Goal: Register for event/course

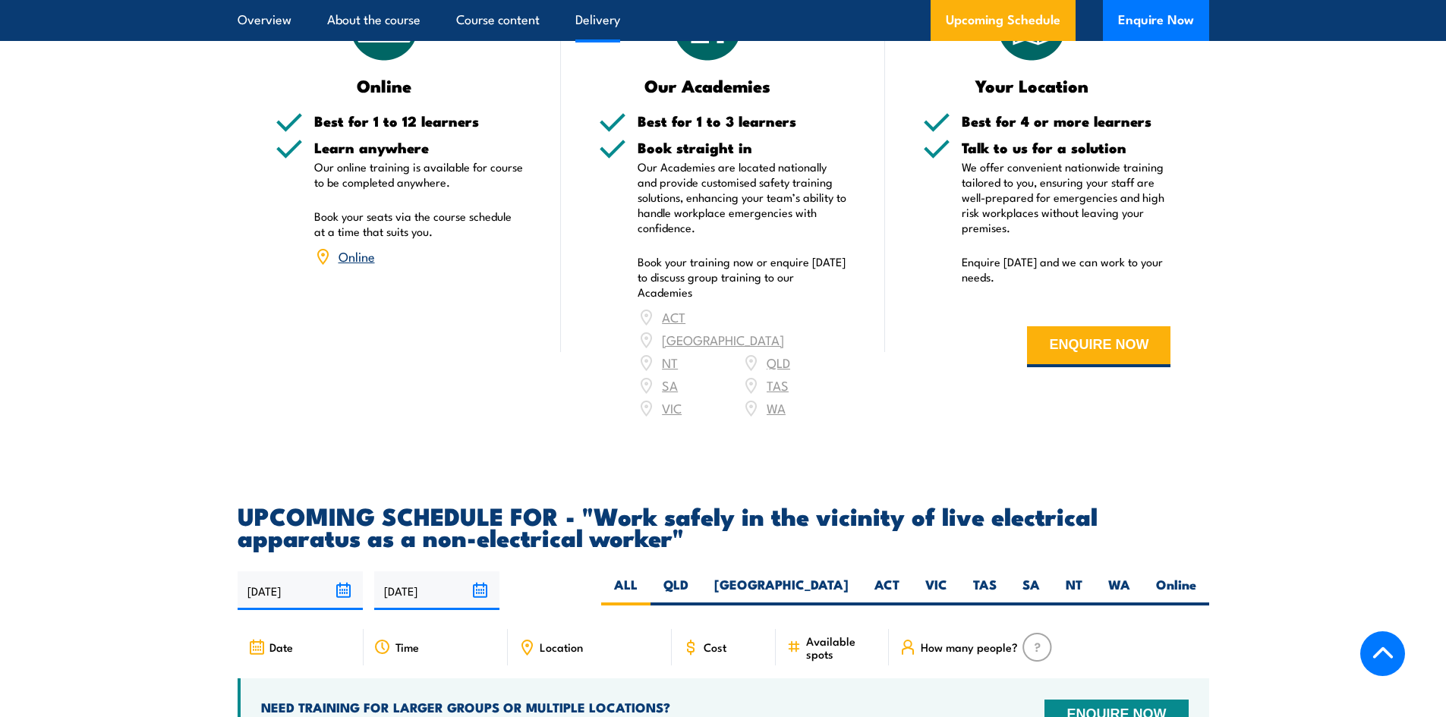
scroll to position [1973, 0]
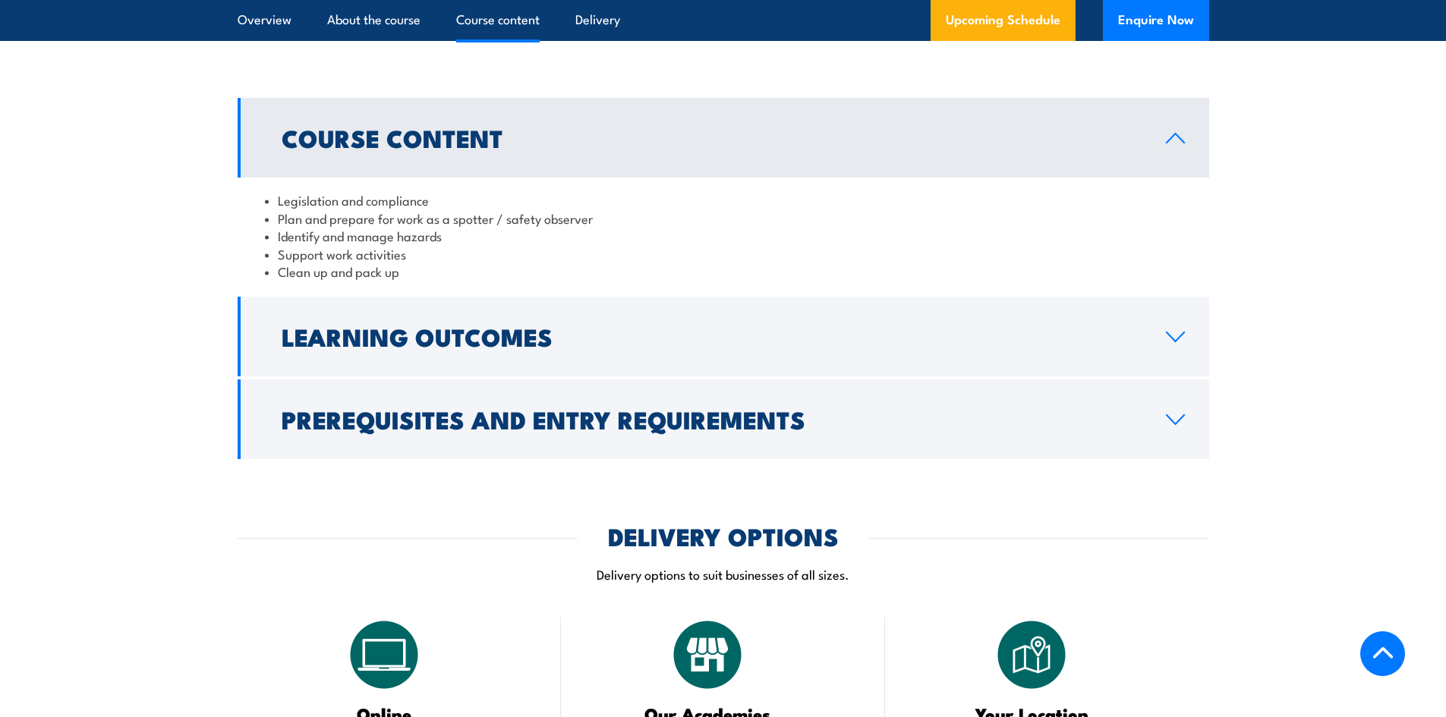
scroll to position [1366, 0]
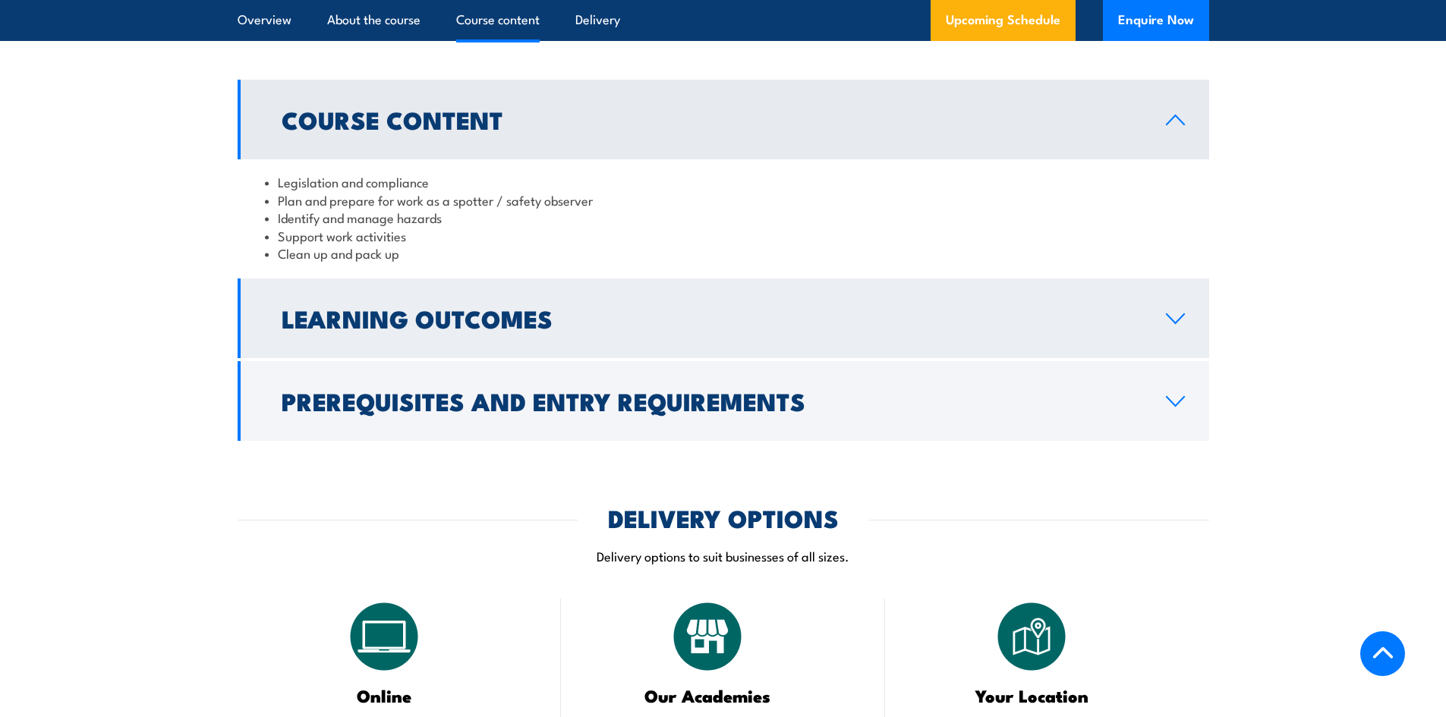
click at [927, 329] on h2 "Learning Outcomes" at bounding box center [712, 317] width 860 height 21
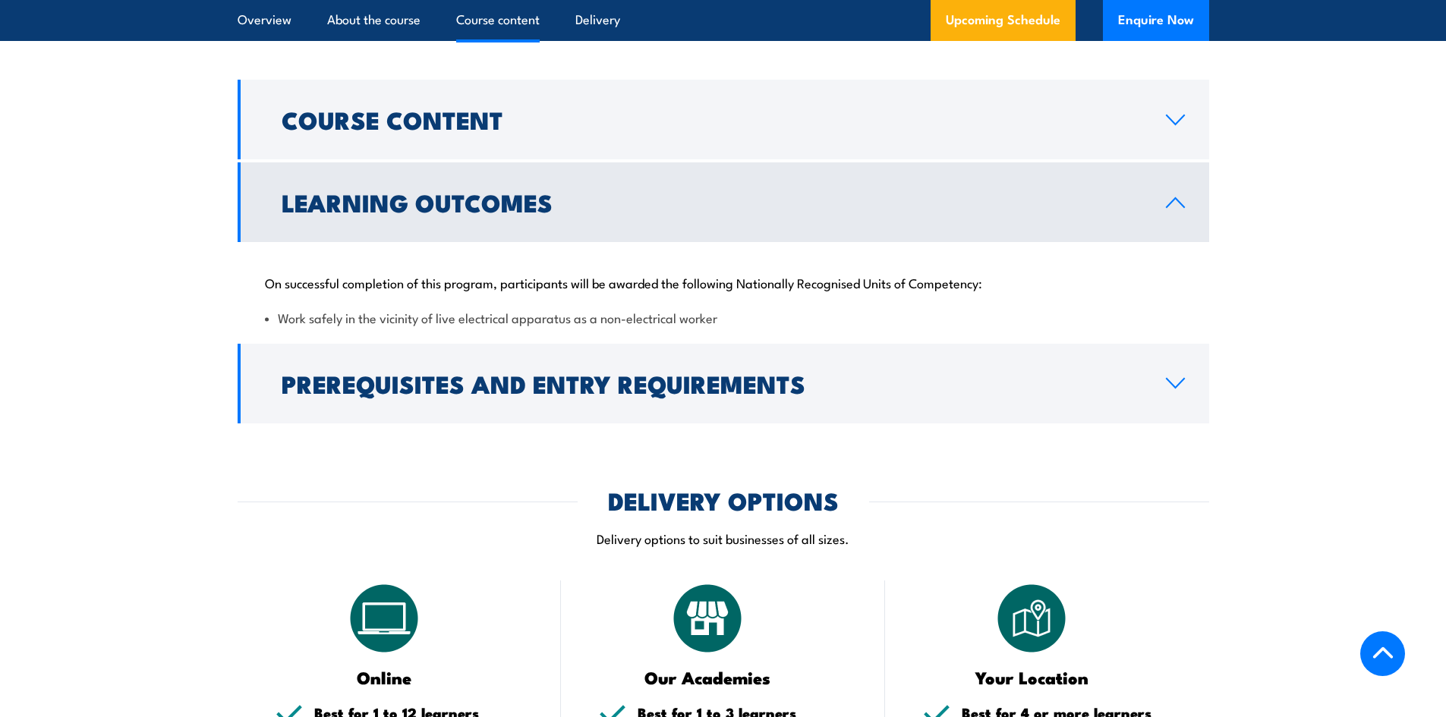
click at [928, 360] on div "Course Content Legislation and compliance Plan and prepare for work as a spotte…" at bounding box center [723, 251] width 971 height 343
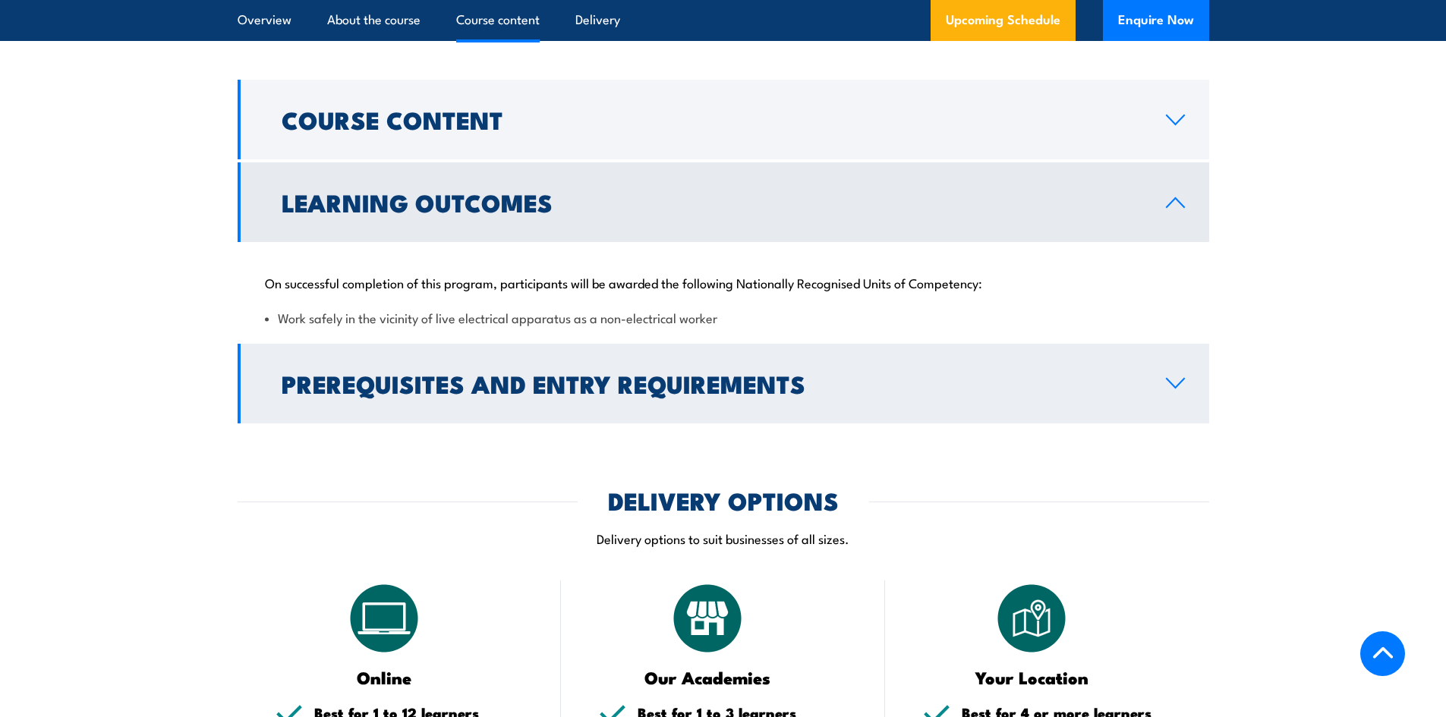
click at [926, 390] on h2 "Prerequisites and Entry Requirements" at bounding box center [712, 383] width 860 height 21
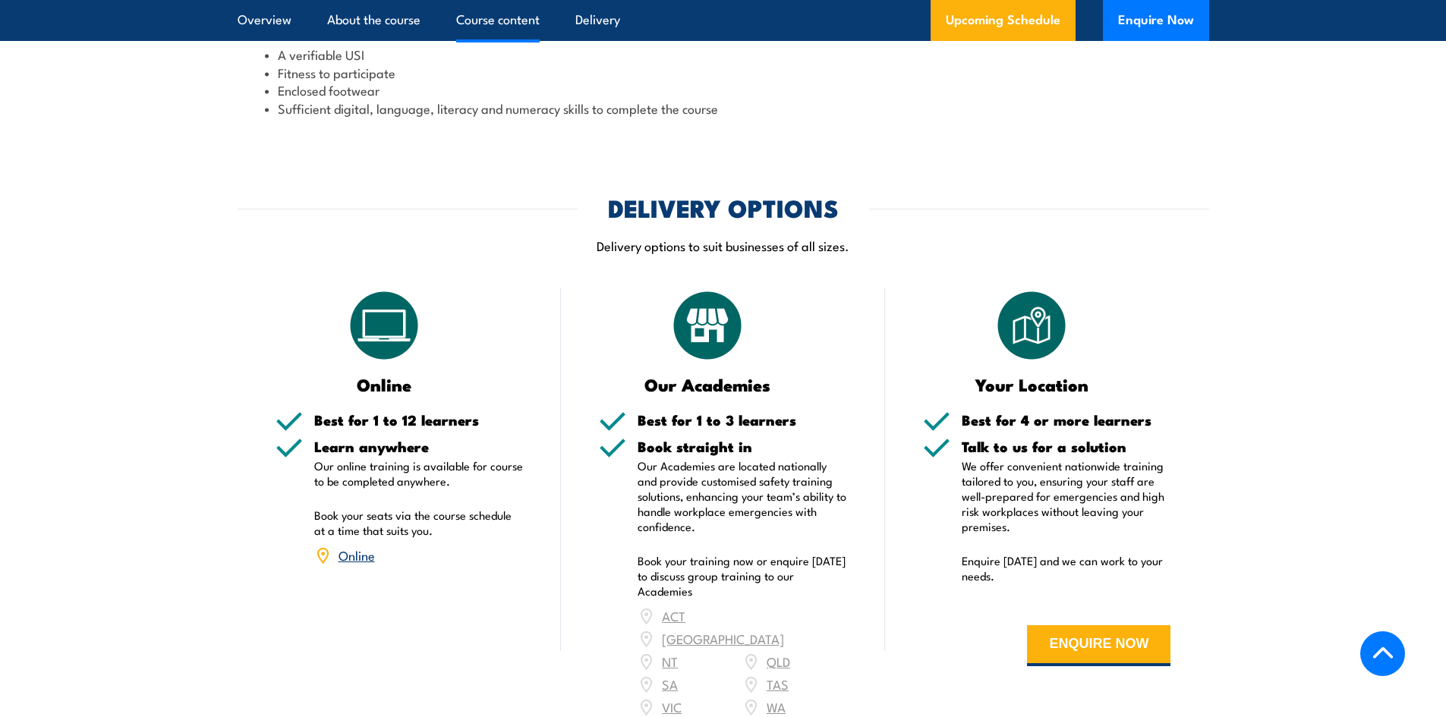
scroll to position [1821, 0]
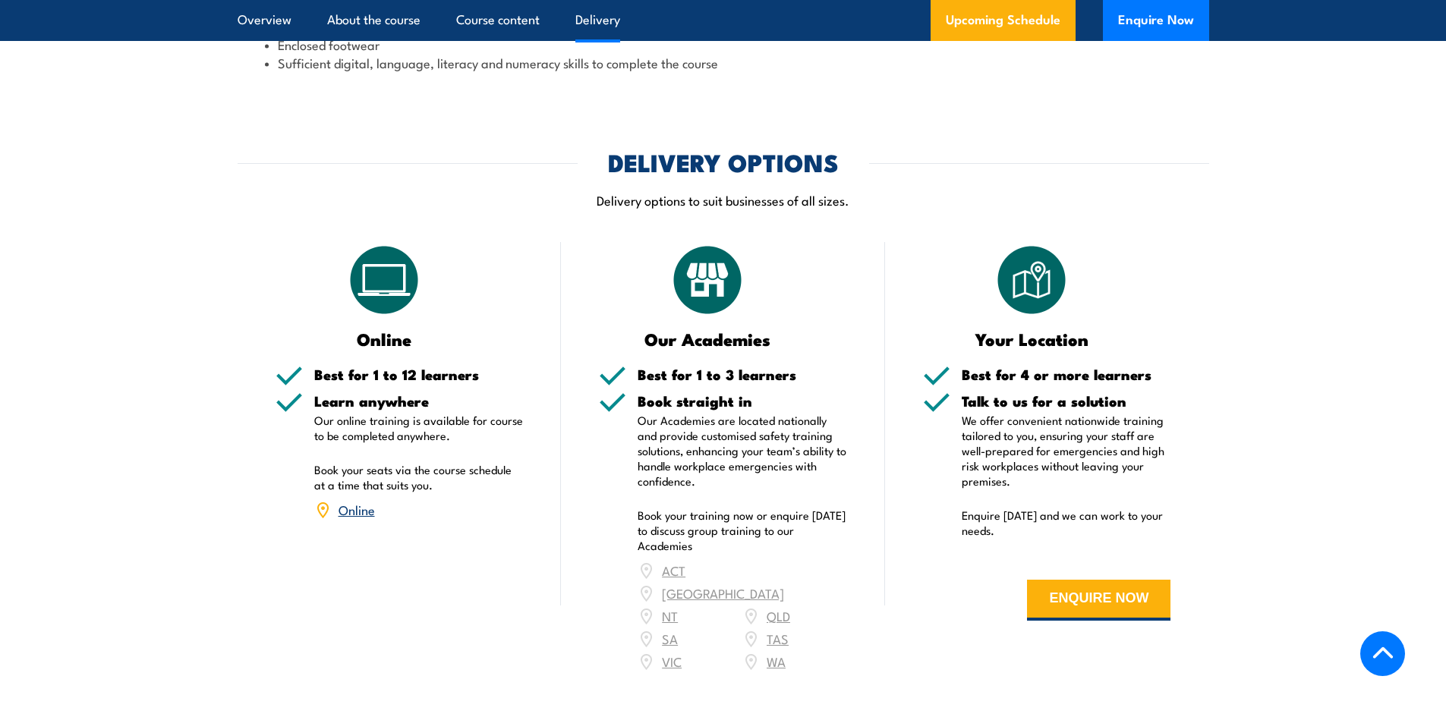
click at [346, 518] on link "Online" at bounding box center [356, 509] width 36 height 18
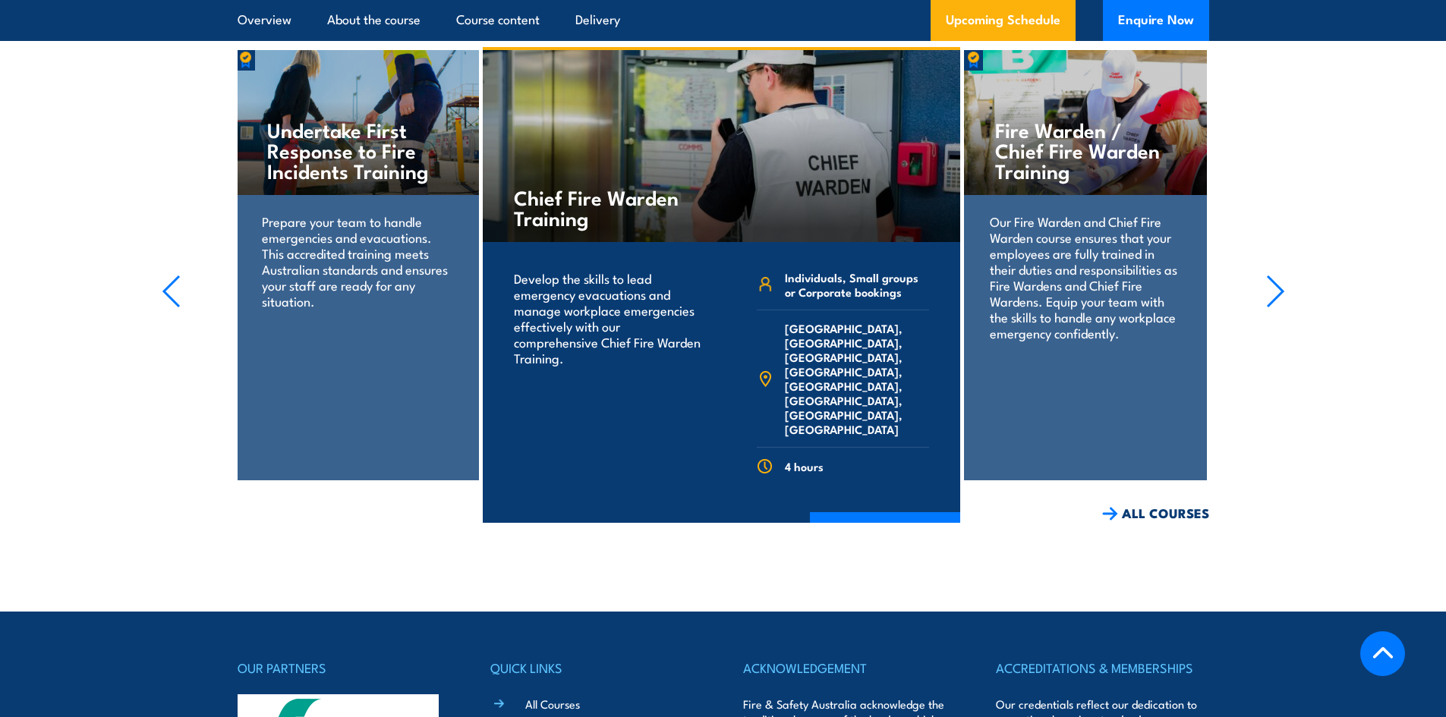
scroll to position [2860, 0]
